Goal: Entertainment & Leisure: Consume media (video, audio)

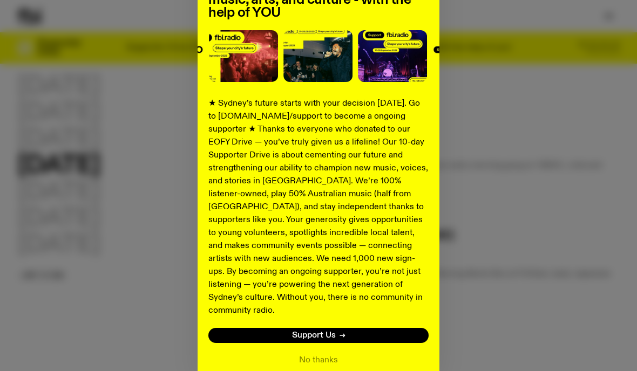
scroll to position [117, 0]
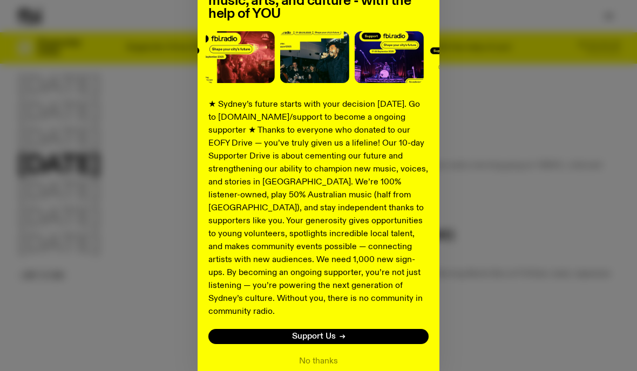
click at [313, 355] on button "No thanks" at bounding box center [318, 361] width 39 height 13
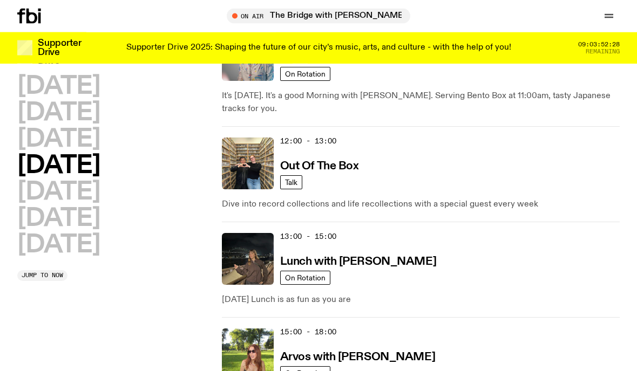
scroll to position [280, 0]
click at [246, 152] on img at bounding box center [248, 164] width 52 height 52
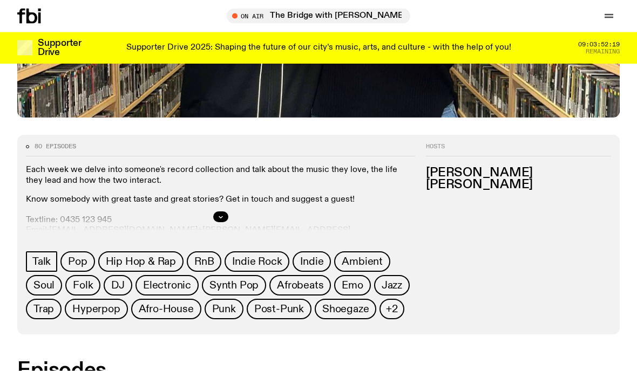
scroll to position [370, 0]
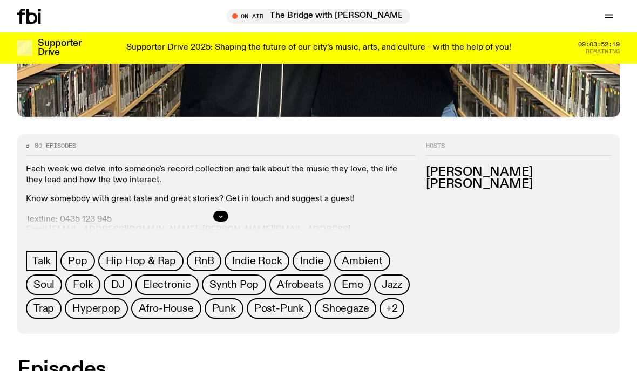
click at [228, 217] on button "button" at bounding box center [220, 216] width 15 height 11
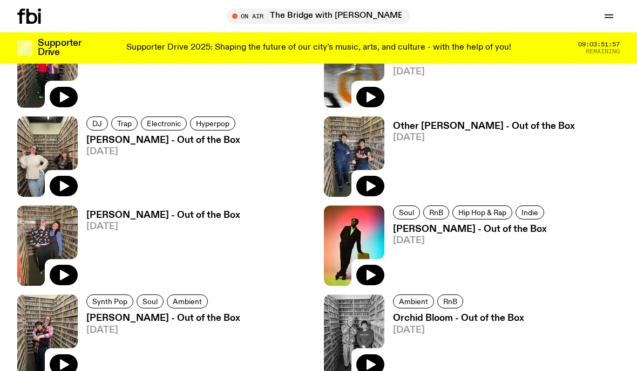
scroll to position [843, 0]
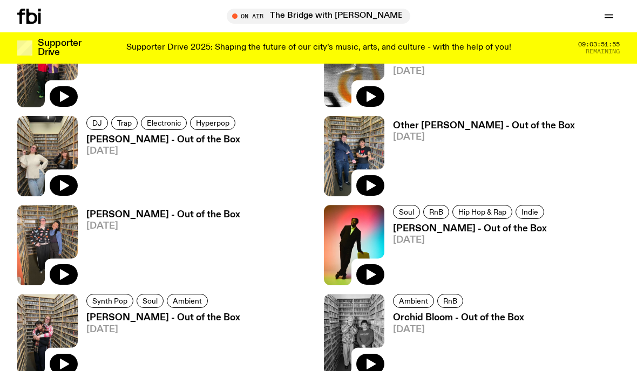
click at [364, 268] on button "button" at bounding box center [370, 274] width 28 height 21
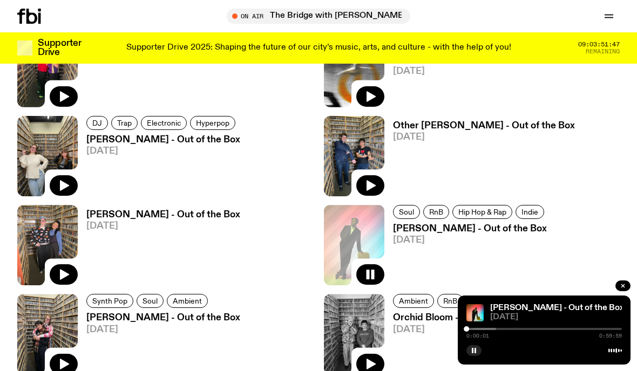
click at [569, 365] on div "[PERSON_NAME] - Out of the Box [DATE] 0:00:01 0:59:59" at bounding box center [544, 330] width 173 height 69
click at [549, 330] on div at bounding box center [543, 329] width 155 height 2
click at [576, 312] on link "[PERSON_NAME] - Out of the Box" at bounding box center [557, 308] width 134 height 9
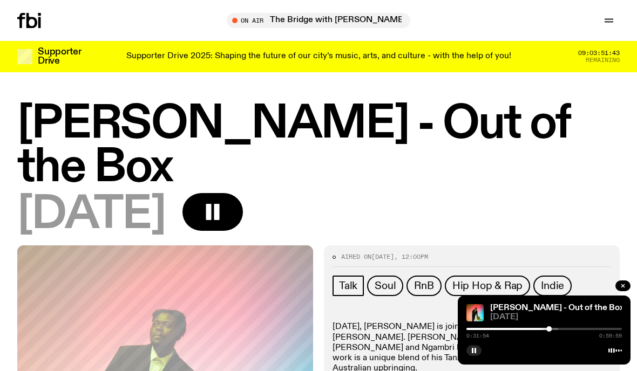
click at [566, 348] on div at bounding box center [543, 349] width 155 height 13
click at [550, 305] on link "[PERSON_NAME] - Out of the Box" at bounding box center [557, 308] width 134 height 9
click at [547, 305] on link "[PERSON_NAME] - Out of the Box" at bounding box center [557, 308] width 134 height 9
click at [555, 349] on div at bounding box center [543, 349] width 155 height 13
click at [560, 310] on link "[PERSON_NAME] - Out of the Box" at bounding box center [557, 308] width 134 height 9
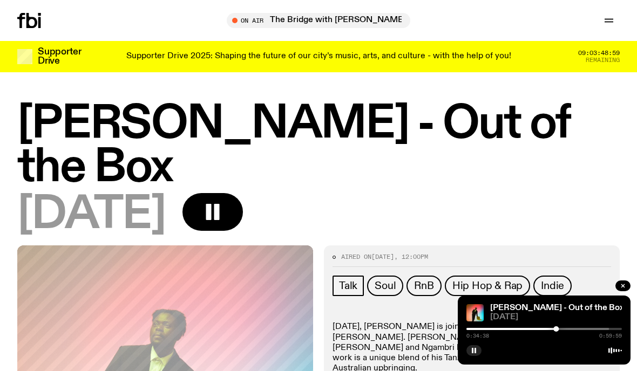
click at [537, 310] on link "[PERSON_NAME] - Out of the Box" at bounding box center [557, 308] width 134 height 9
click at [554, 352] on div at bounding box center [543, 349] width 155 height 13
click at [562, 362] on div "[PERSON_NAME] - Out of the Box [DATE] 0:34:39 0:59:59" at bounding box center [544, 330] width 173 height 69
click at [588, 348] on div at bounding box center [543, 349] width 155 height 13
click at [576, 343] on div at bounding box center [543, 349] width 155 height 13
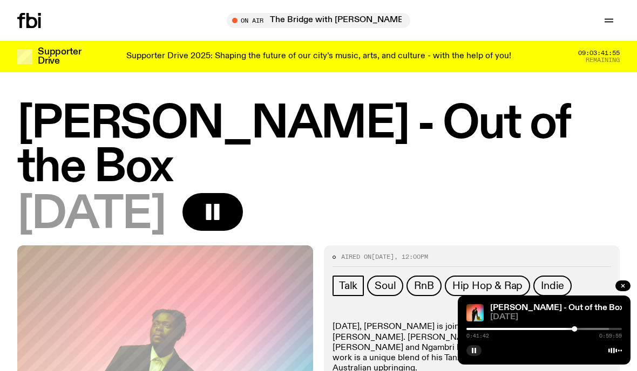
click at [544, 345] on div at bounding box center [543, 349] width 155 height 13
click at [611, 348] on icon at bounding box center [614, 350] width 13 height 9
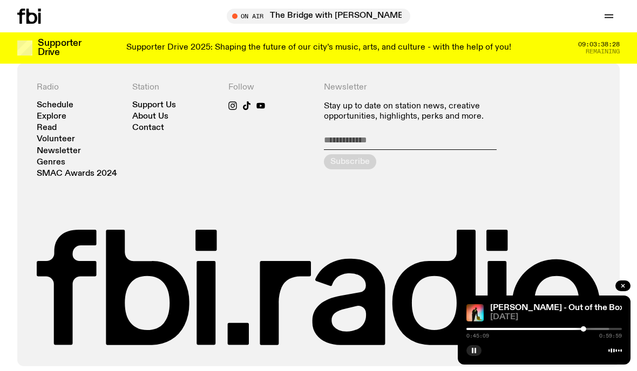
scroll to position [732, 0]
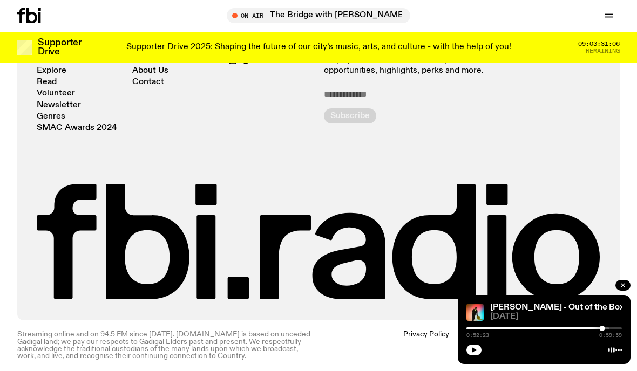
click at [473, 347] on button "button" at bounding box center [473, 350] width 15 height 11
click at [545, 340] on div "[PERSON_NAME] - Out of the Box [DATE] 0:52:37 0:59:59" at bounding box center [544, 330] width 173 height 69
click at [474, 350] on rect "button" at bounding box center [475, 350] width 2 height 5
